Goal: Transaction & Acquisition: Book appointment/travel/reservation

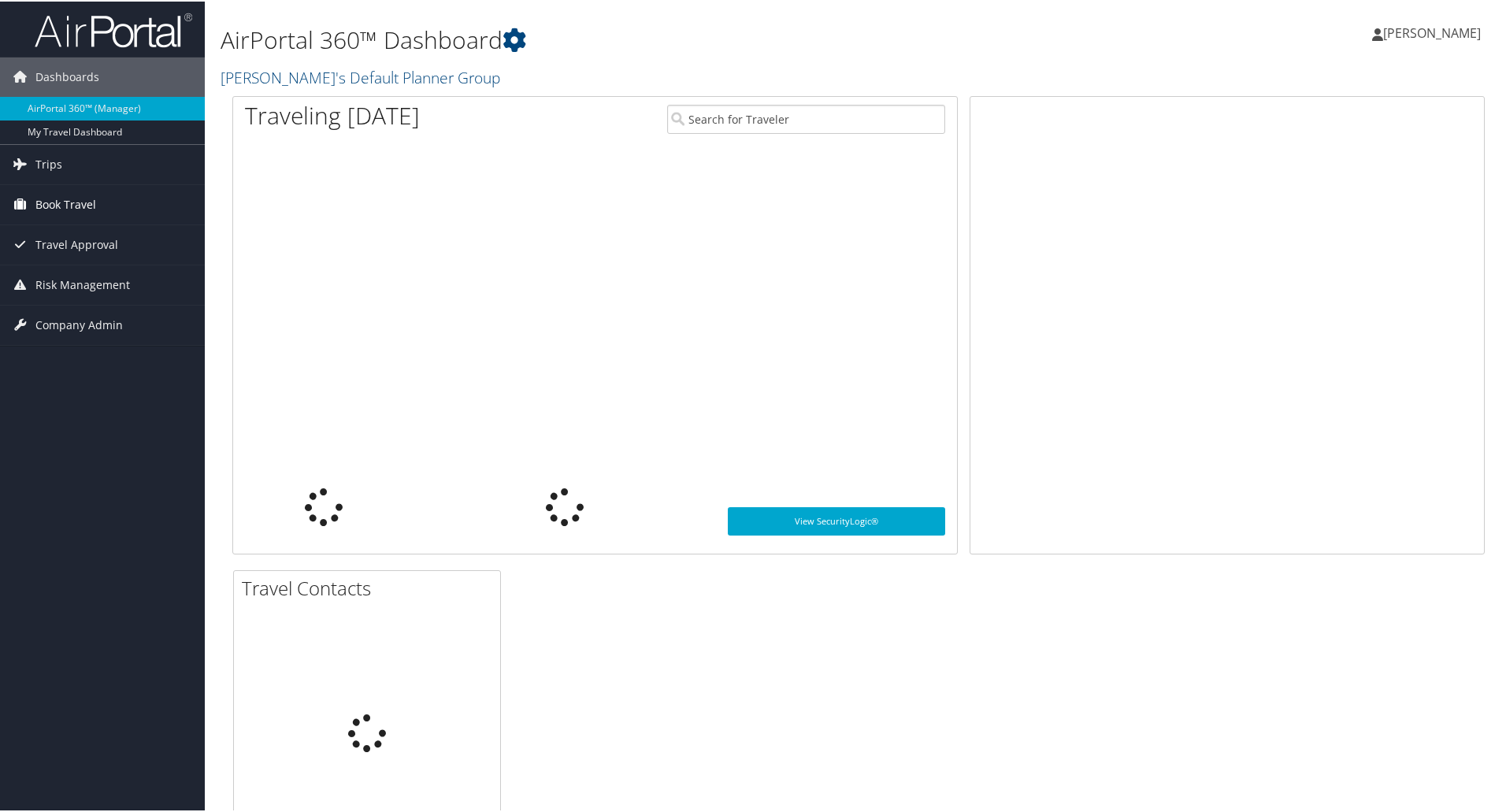
click at [80, 199] on span "Book Travel" at bounding box center [66, 203] width 61 height 39
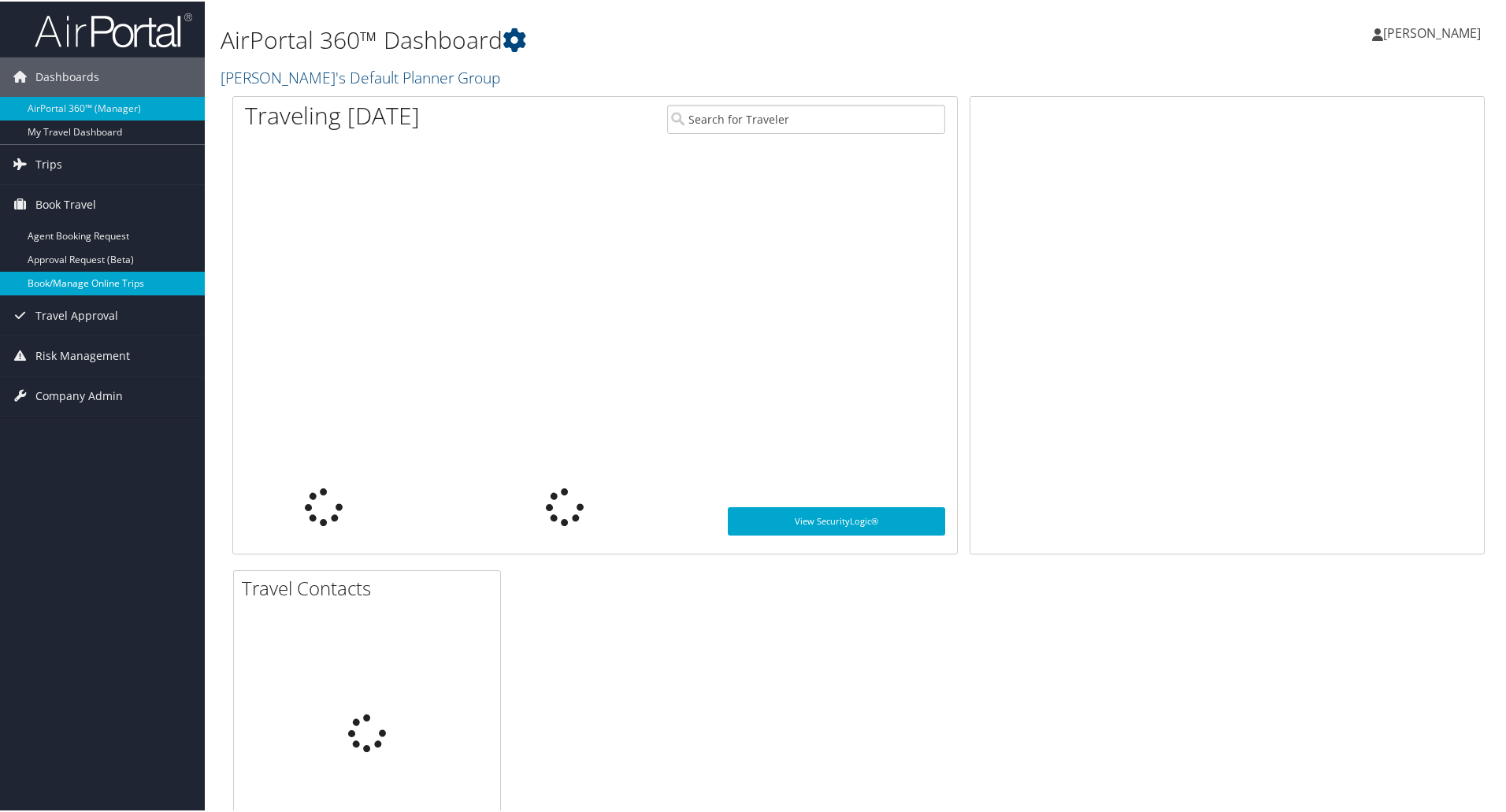
click at [85, 276] on link "Book/Manage Online Trips" at bounding box center [102, 282] width 205 height 24
